Goal: Task Accomplishment & Management: Use online tool/utility

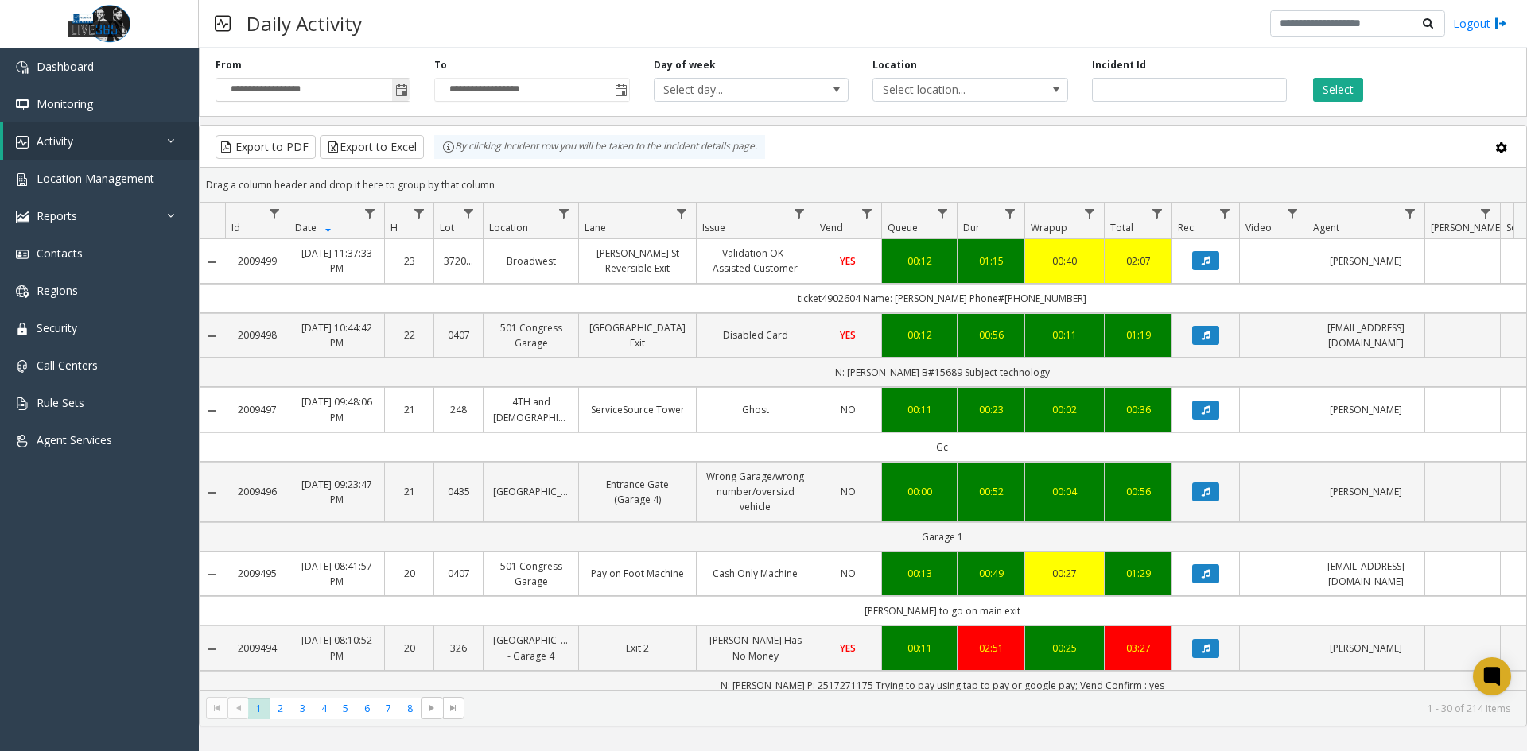
click at [406, 94] on span "Toggle popup" at bounding box center [401, 90] width 13 height 13
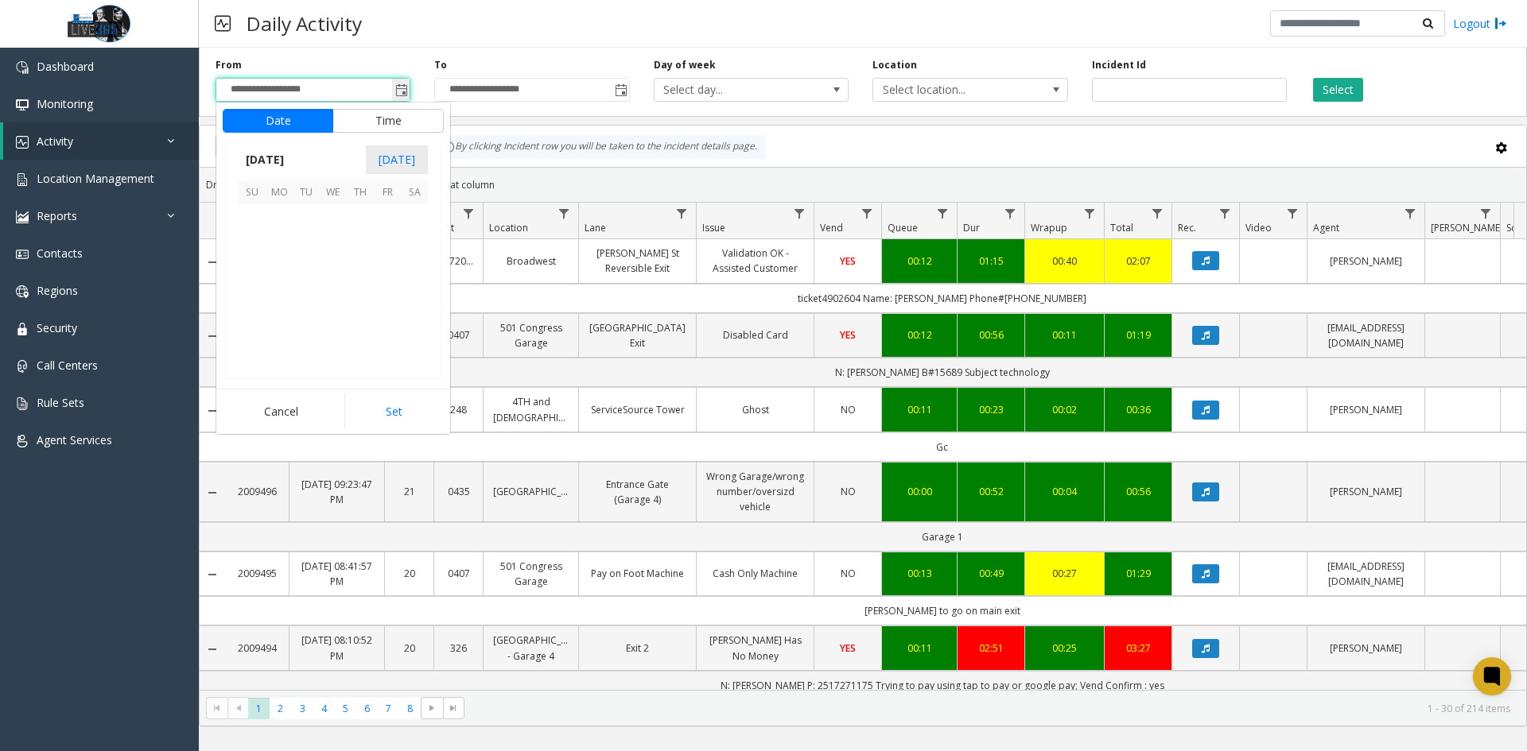
scroll to position [285387, 0]
click at [280, 301] on span "22" at bounding box center [279, 298] width 27 height 27
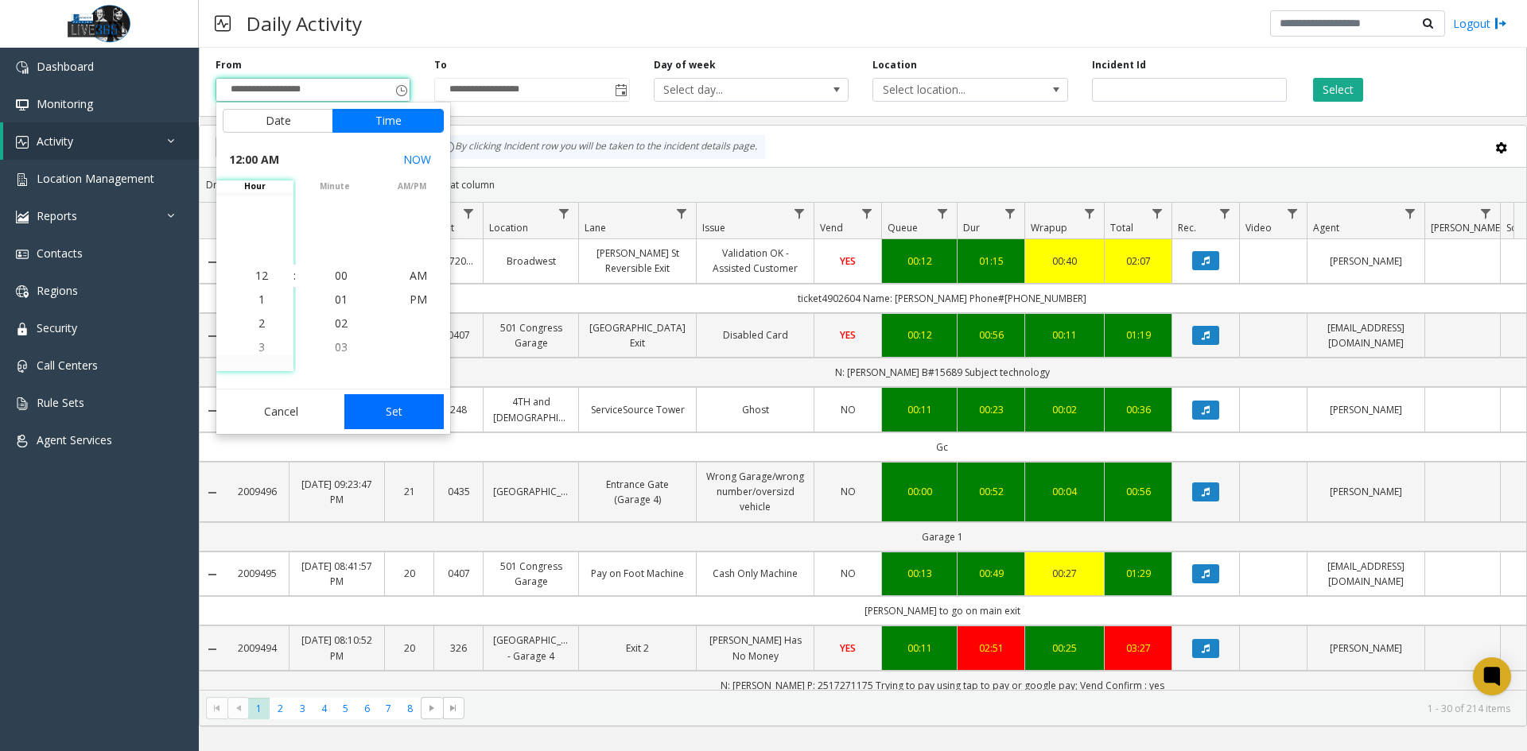
click at [397, 412] on button "Set" at bounding box center [394, 411] width 100 height 35
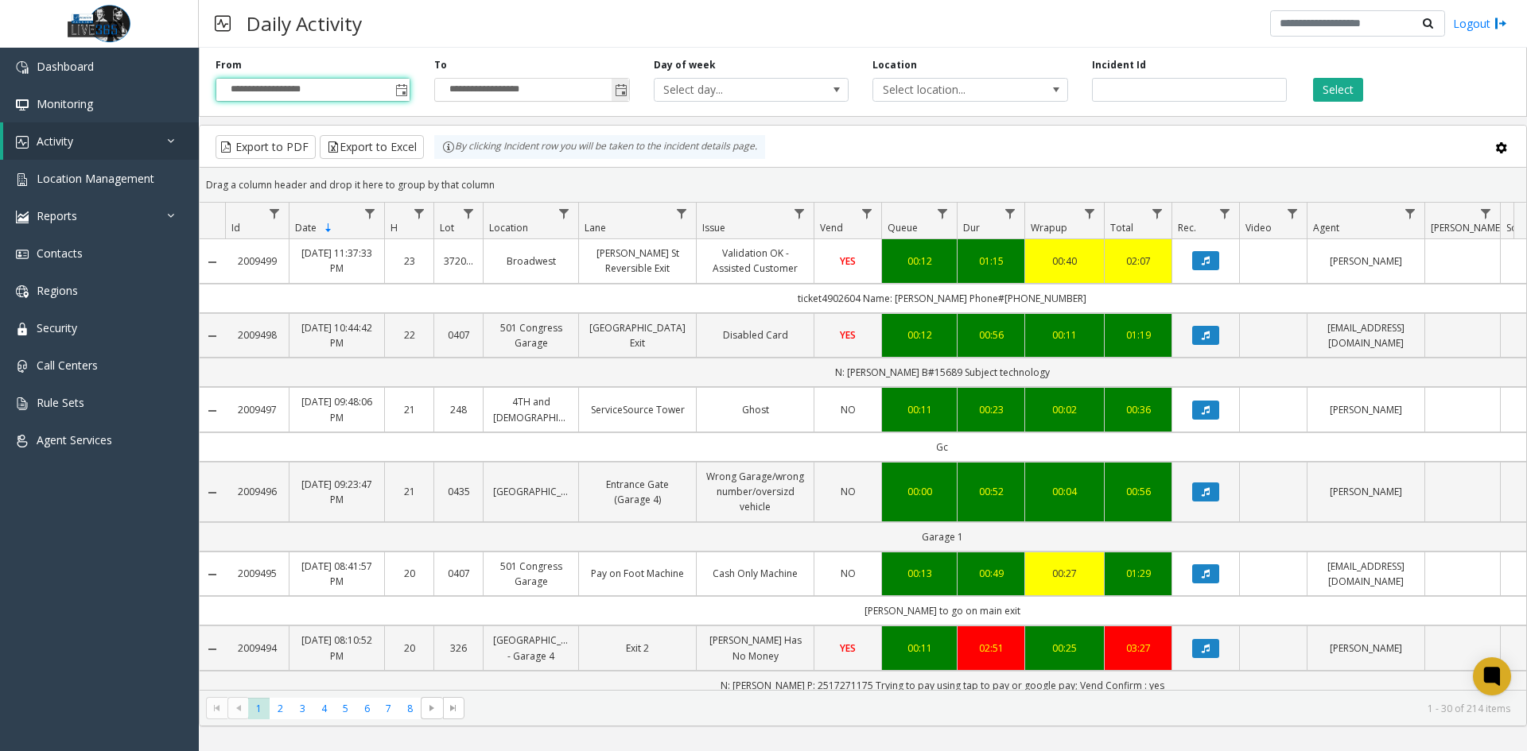
click at [623, 91] on span "Toggle popup" at bounding box center [621, 90] width 13 height 13
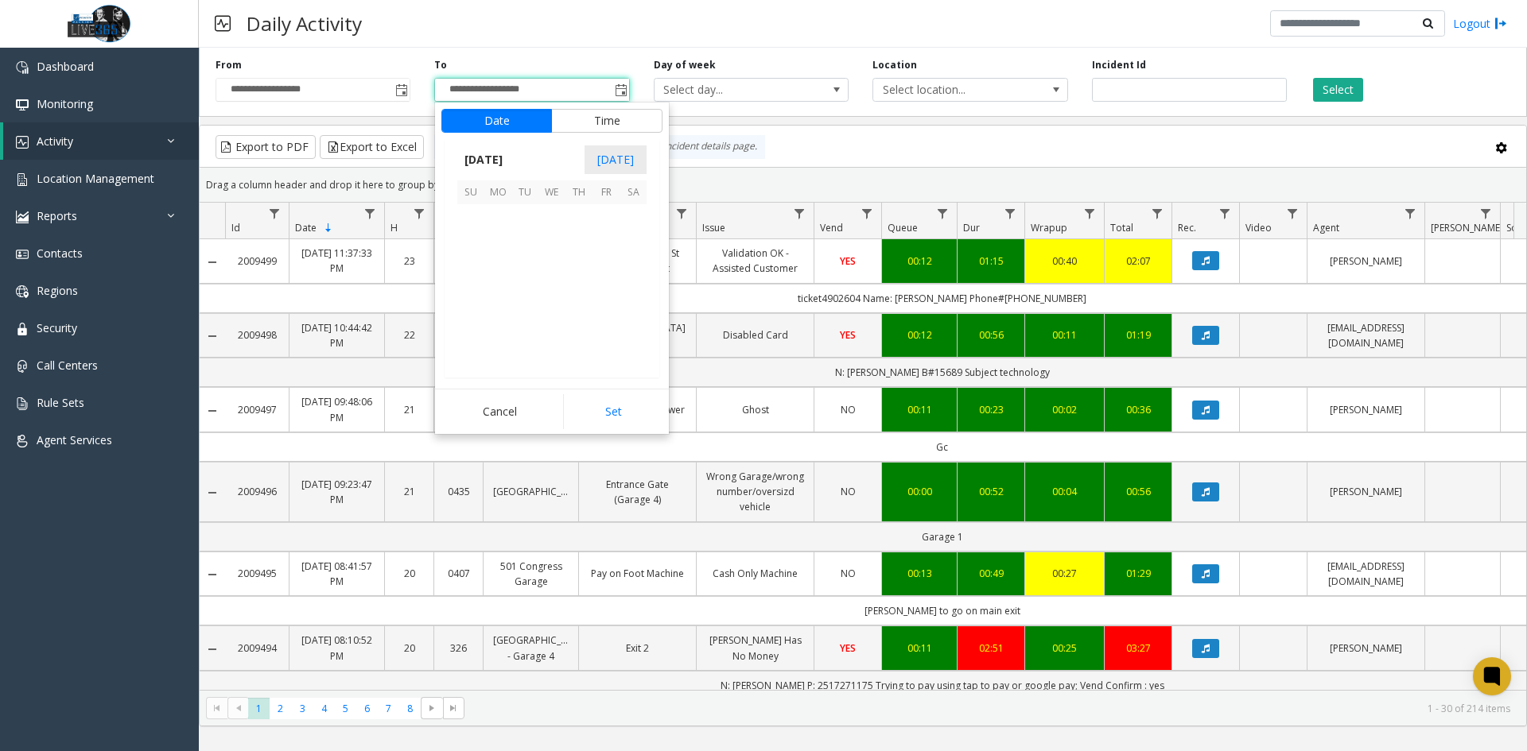
scroll to position [24, 0]
click at [492, 300] on span "22" at bounding box center [497, 298] width 27 height 27
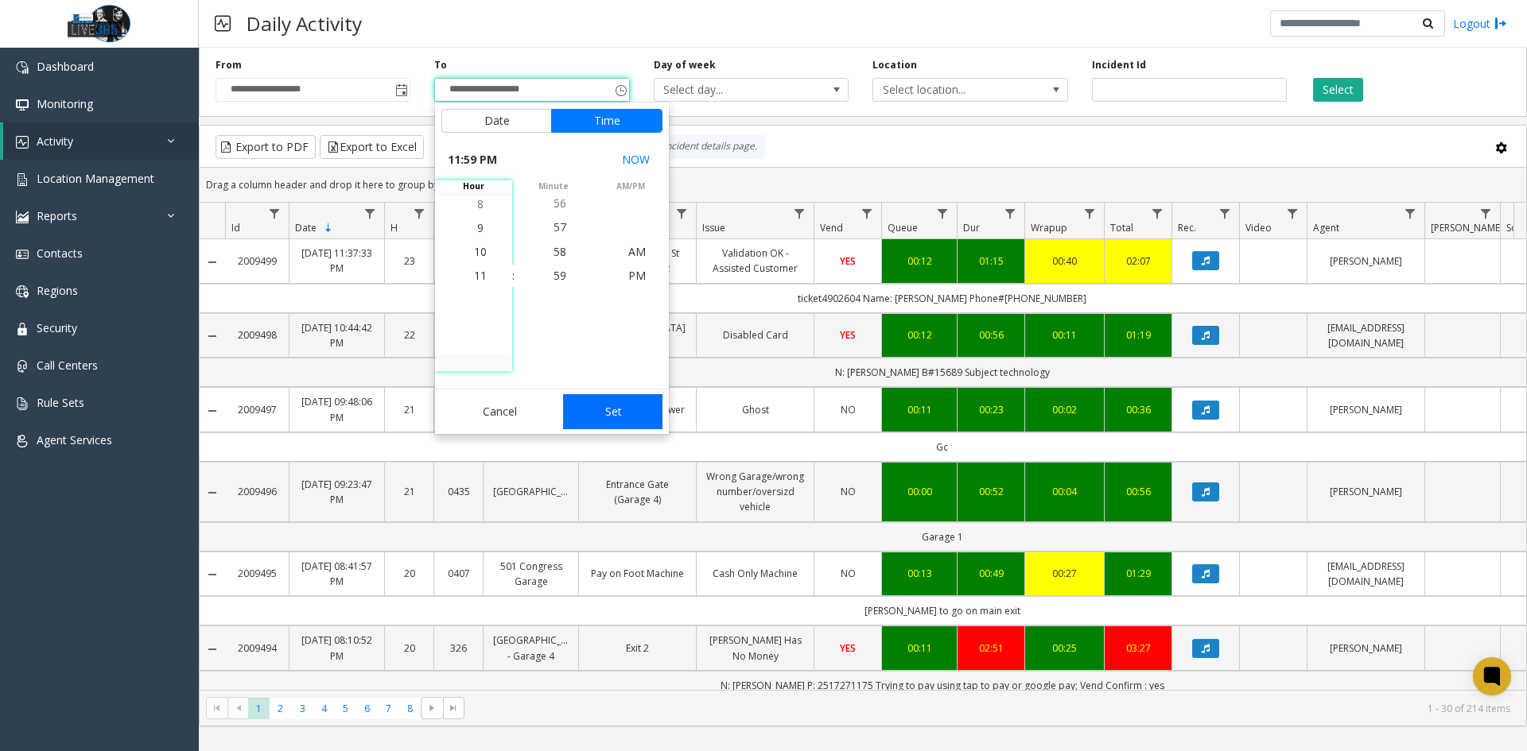
click at [622, 406] on button "Set" at bounding box center [613, 411] width 100 height 35
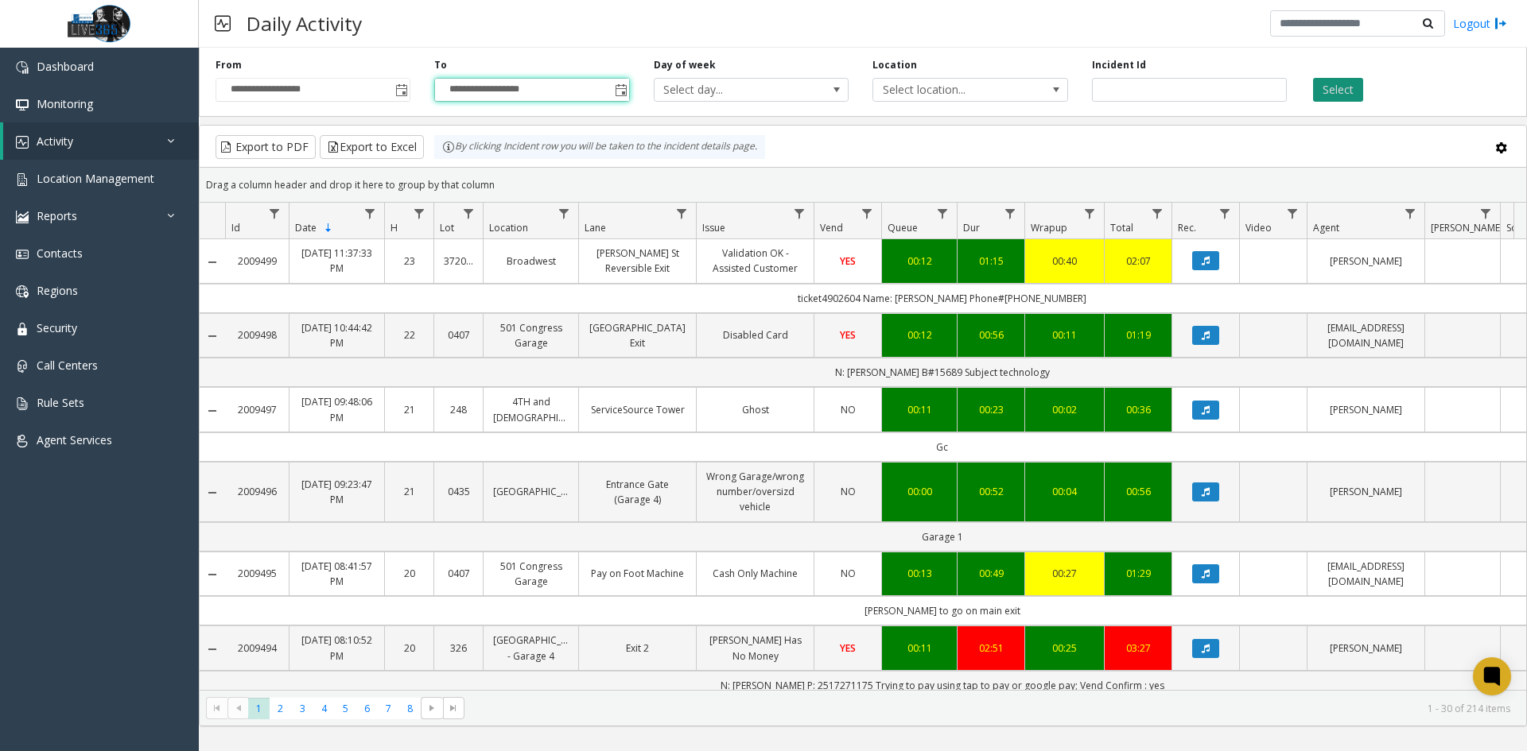
click at [1339, 87] on button "Select" at bounding box center [1338, 90] width 50 height 24
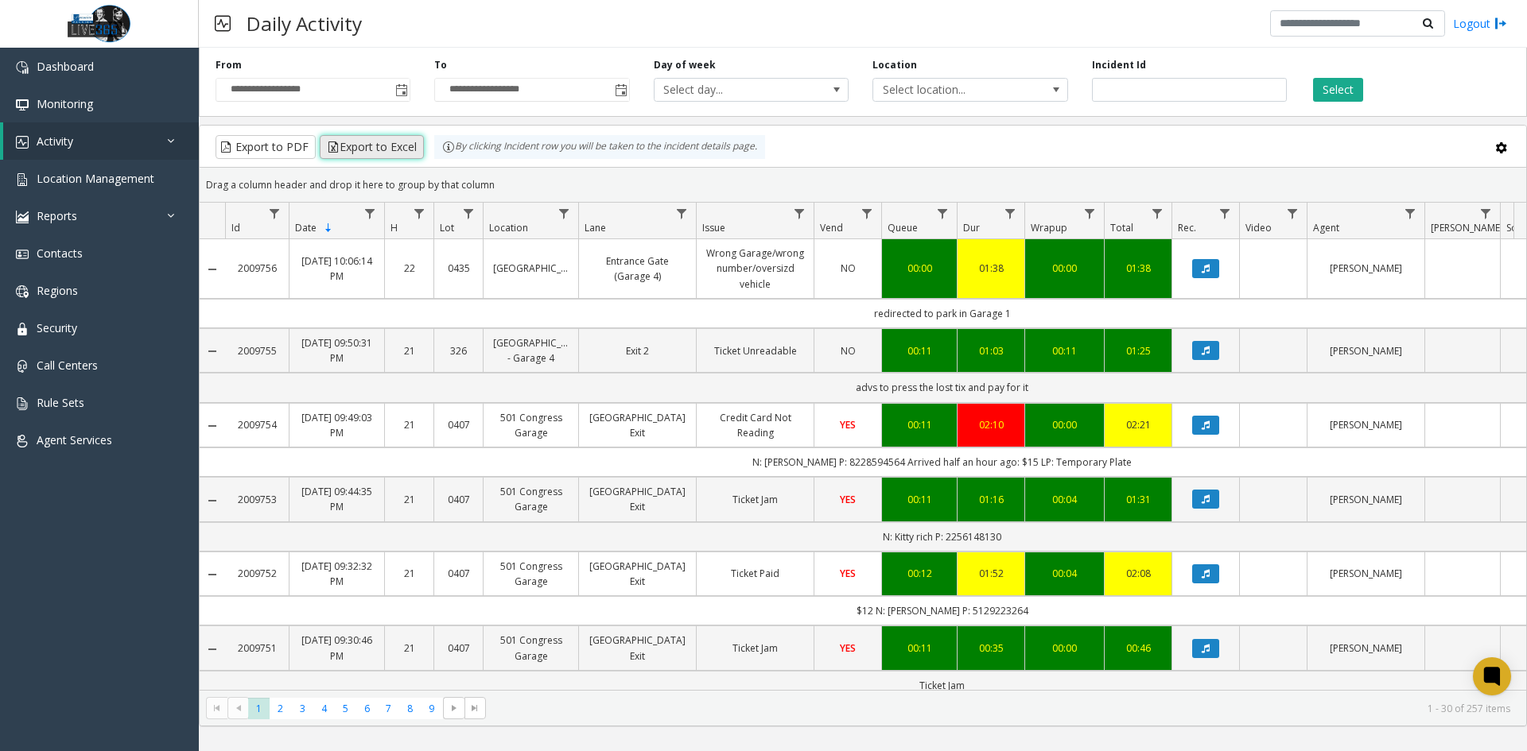
click at [358, 155] on button "Export to Excel" at bounding box center [372, 147] width 104 height 24
